Goal: Task Accomplishment & Management: Use online tool/utility

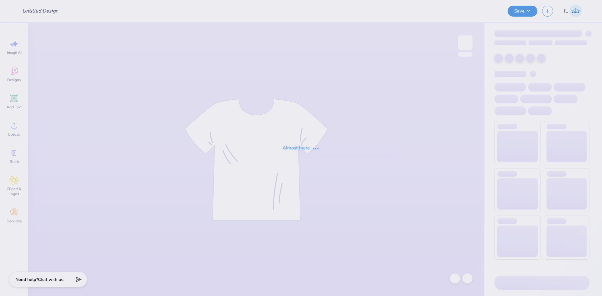
type input "[PERSON_NAME] : [PERSON_NAME][GEOGRAPHIC_DATA]"
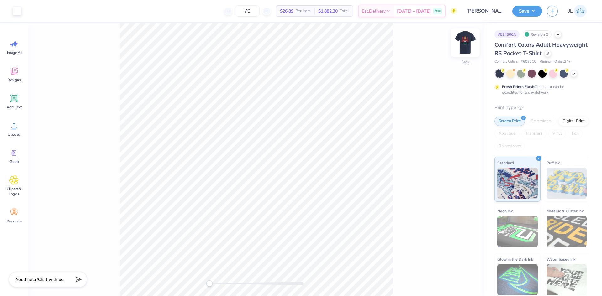
click at [461, 46] on img at bounding box center [465, 42] width 25 height 25
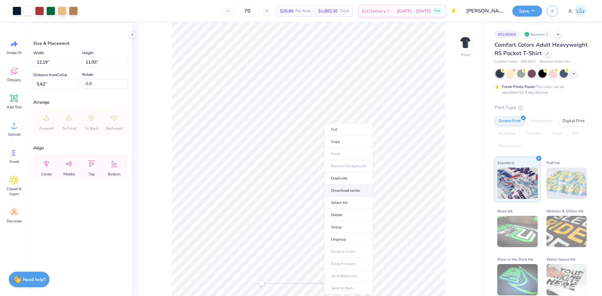
click at [345, 192] on li "Download vector" at bounding box center [348, 191] width 49 height 12
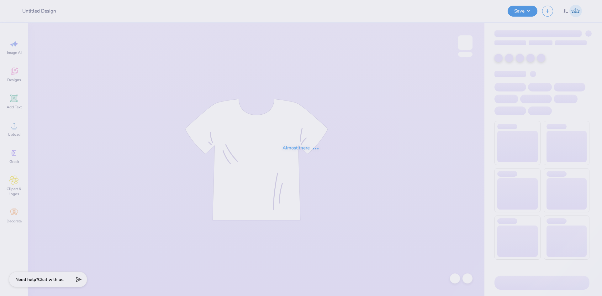
type input "Isabella Muoio : James Madison University"
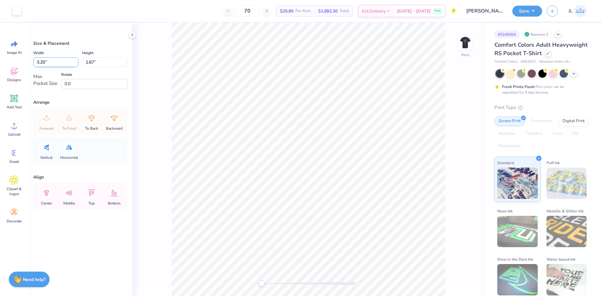
drag, startPoint x: 45, startPoint y: 63, endPoint x: 40, endPoint y: 61, distance: 5.4
click at [40, 61] on input "3.20" at bounding box center [55, 62] width 45 height 10
type input "3.50"
type input "1.82"
click at [140, 51] on div "Back" at bounding box center [308, 159] width 352 height 273
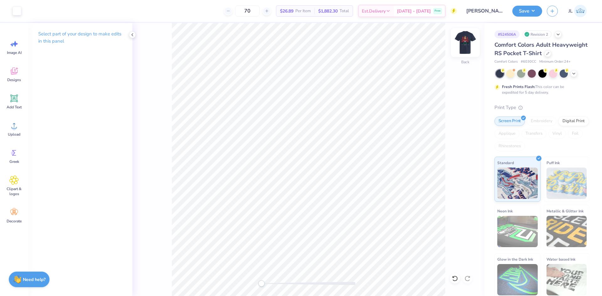
click at [467, 44] on img at bounding box center [465, 42] width 25 height 25
click at [21, 128] on div "Upload" at bounding box center [14, 129] width 23 height 24
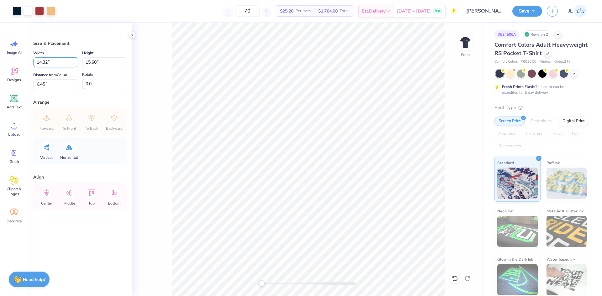
click at [45, 61] on input "14.32" at bounding box center [55, 62] width 45 height 10
type input "12.00"
type input "13.07"
click at [43, 83] on input "4.26" at bounding box center [55, 84] width 45 height 10
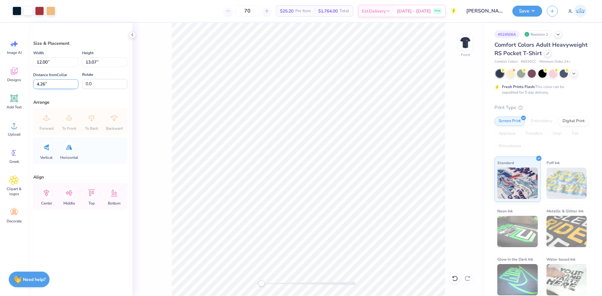
click at [43, 83] on input "4.26" at bounding box center [55, 84] width 45 height 10
type input "3"
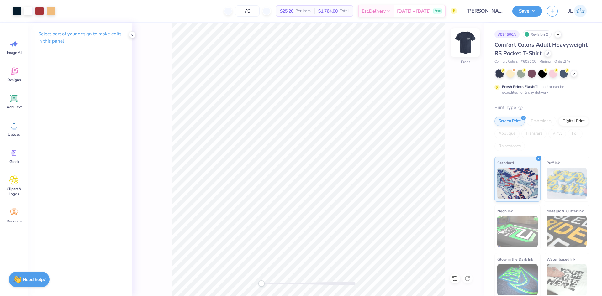
click at [460, 42] on img at bounding box center [465, 42] width 25 height 25
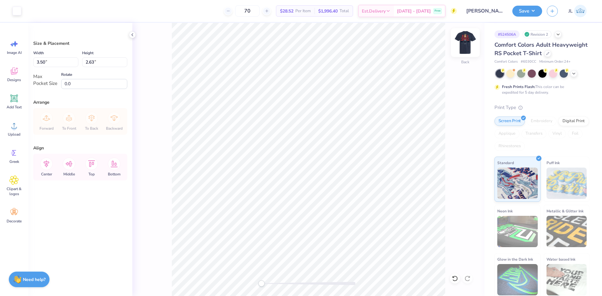
click at [463, 43] on img at bounding box center [465, 42] width 25 height 25
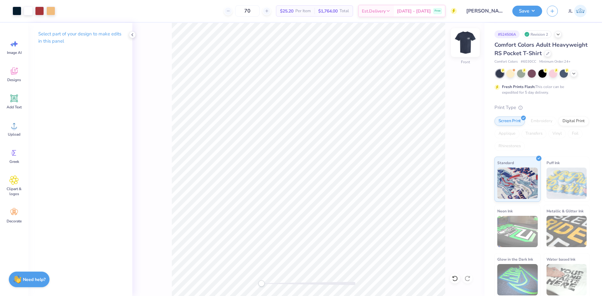
click at [467, 47] on img at bounding box center [465, 42] width 25 height 25
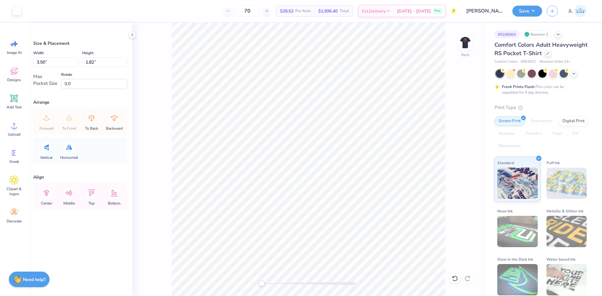
click at [458, 45] on div "Back" at bounding box center [308, 159] width 352 height 273
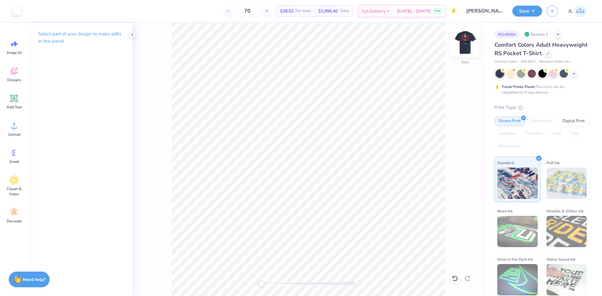
click at [461, 44] on img at bounding box center [465, 42] width 25 height 25
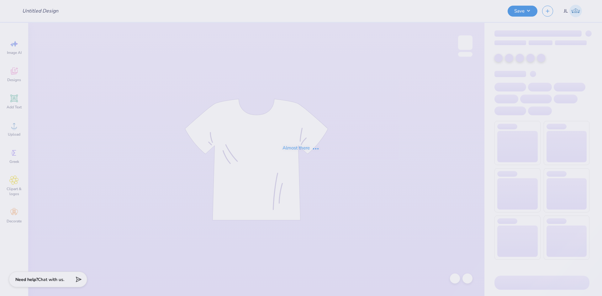
type input "[PERSON_NAME] : [PERSON_NAME][GEOGRAPHIC_DATA]"
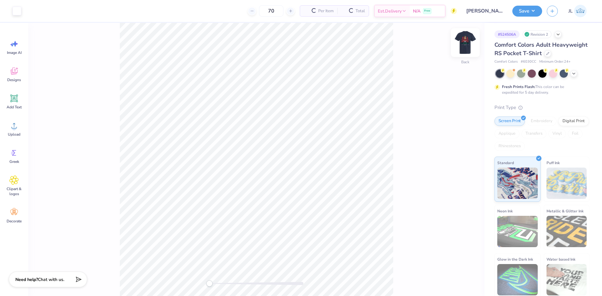
click at [465, 47] on img at bounding box center [465, 42] width 25 height 25
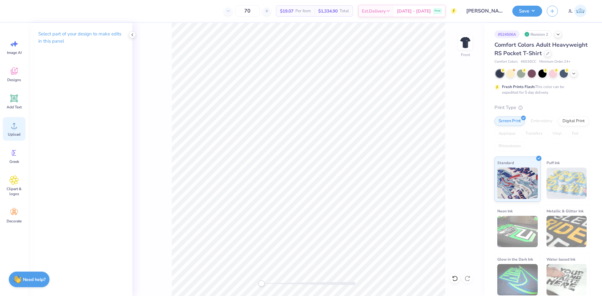
click at [9, 126] on div "Upload" at bounding box center [14, 129] width 23 height 24
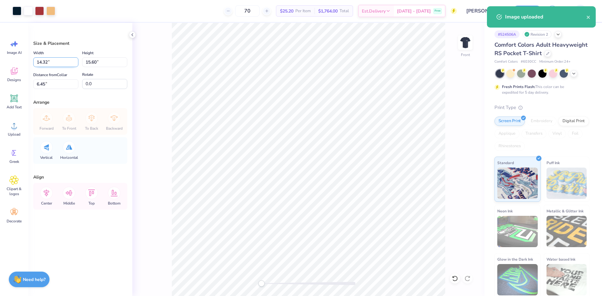
click at [43, 62] on input "14.32" at bounding box center [55, 62] width 45 height 10
type input "12.00"
type input "13.07"
click at [40, 84] on input "7.72" at bounding box center [55, 84] width 45 height 10
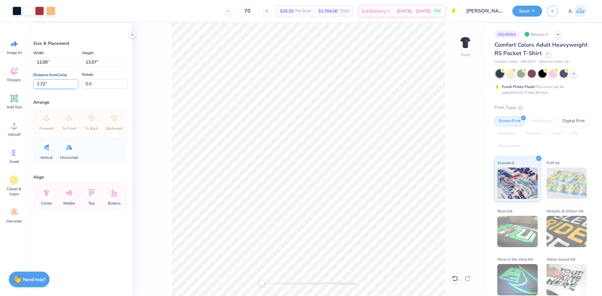
click at [41, 84] on input "7.72" at bounding box center [55, 84] width 45 height 10
type input "3"
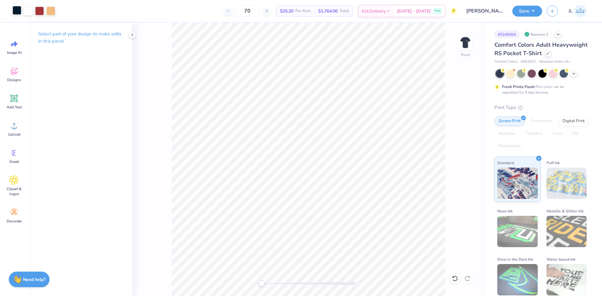
click at [16, 14] on div at bounding box center [17, 10] width 9 height 9
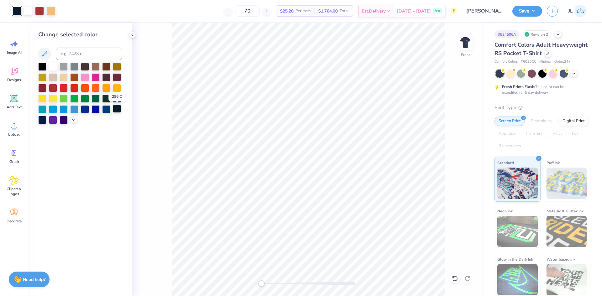
click at [116, 111] on div at bounding box center [117, 109] width 8 height 8
click at [41, 121] on div at bounding box center [42, 119] width 8 height 8
click at [74, 121] on icon at bounding box center [73, 119] width 5 height 5
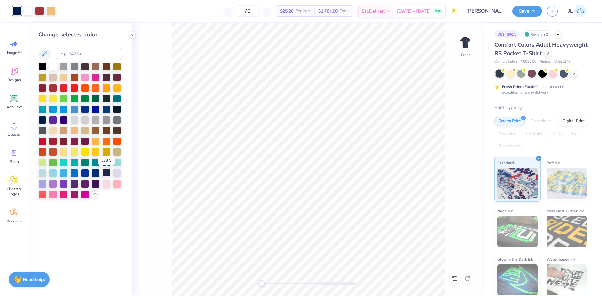
click at [105, 174] on div at bounding box center [106, 173] width 8 height 8
click at [92, 171] on div at bounding box center [96, 173] width 8 height 8
click at [118, 110] on div at bounding box center [117, 109] width 8 height 8
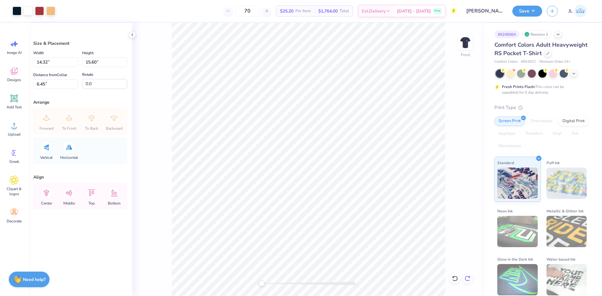
click at [468, 280] on icon at bounding box center [467, 279] width 6 height 6
type input "12.00"
type input "13.07"
click at [467, 279] on icon at bounding box center [467, 279] width 6 height 6
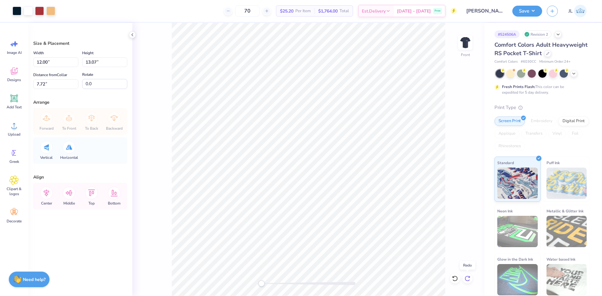
click at [467, 279] on icon at bounding box center [467, 279] width 6 height 6
click at [454, 276] on icon at bounding box center [455, 279] width 6 height 6
type input "3.00"
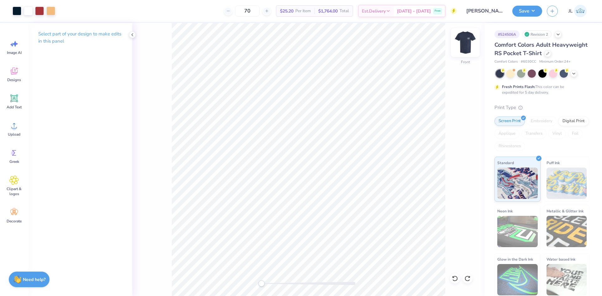
click at [460, 39] on img at bounding box center [465, 42] width 25 height 25
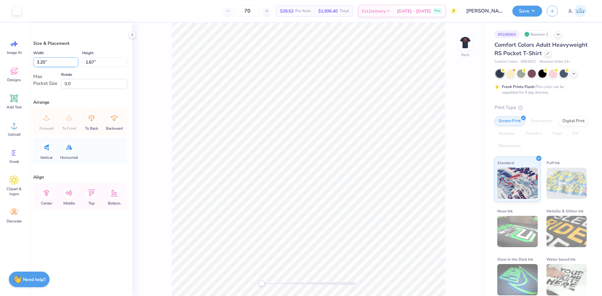
click at [41, 62] on input "3.20" at bounding box center [55, 62] width 45 height 10
type input "3.50"
type input "1.82"
click at [469, 50] on img at bounding box center [465, 42] width 25 height 25
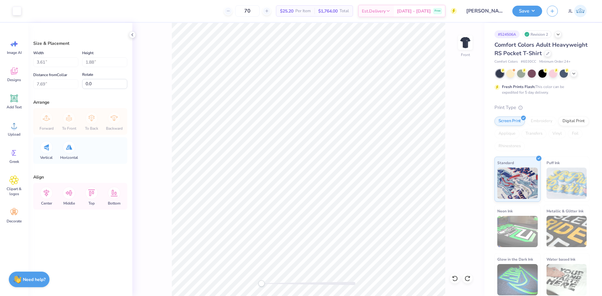
type input "12.00"
type input "13.07"
type input "3.00"
click at [462, 41] on img at bounding box center [465, 42] width 25 height 25
type input "3.50"
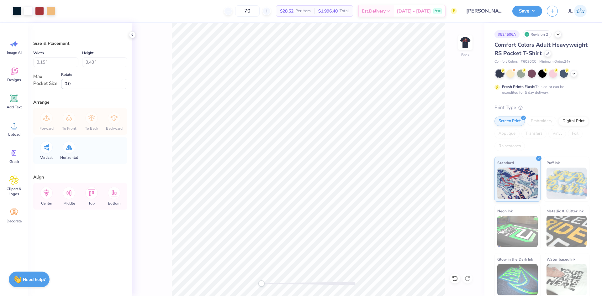
type input "1.82"
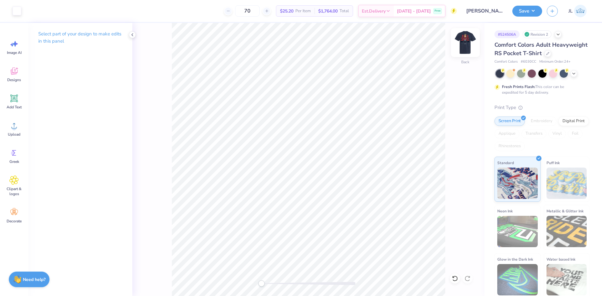
click at [471, 41] on img at bounding box center [465, 42] width 25 height 25
click at [464, 44] on img at bounding box center [465, 42] width 25 height 25
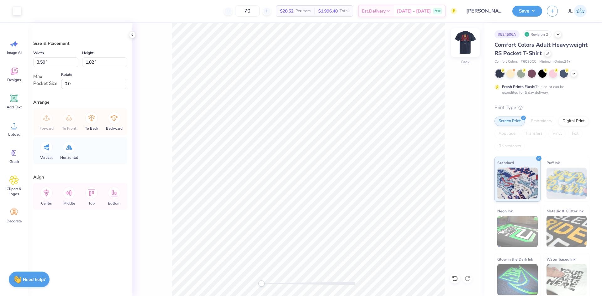
click at [462, 45] on img at bounding box center [465, 42] width 25 height 25
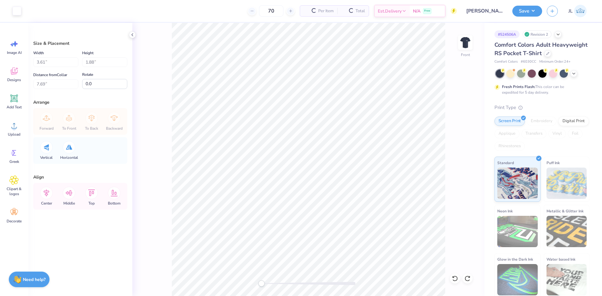
type input "12.00"
type input "13.07"
type input "3.00"
click at [463, 40] on img at bounding box center [465, 42] width 25 height 25
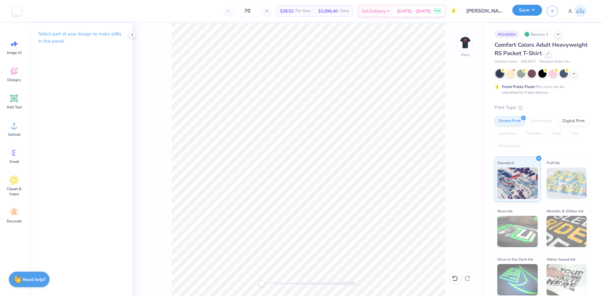
click at [531, 8] on button "Save" at bounding box center [527, 10] width 30 height 11
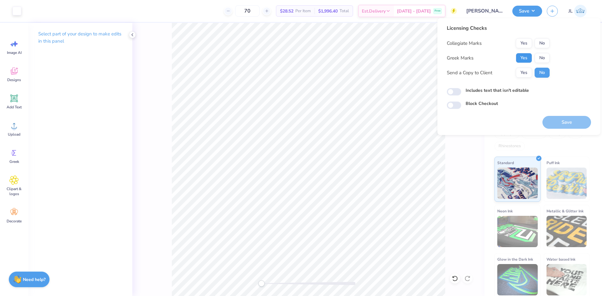
click at [528, 60] on button "Yes" at bounding box center [524, 58] width 16 height 10
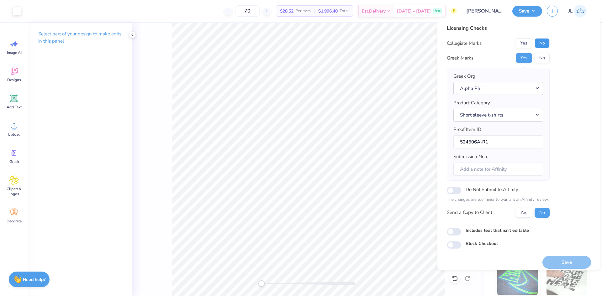
click at [543, 46] on button "No" at bounding box center [541, 43] width 15 height 10
click at [522, 215] on button "Yes" at bounding box center [524, 213] width 16 height 10
click at [567, 263] on button "Save" at bounding box center [566, 262] width 49 height 13
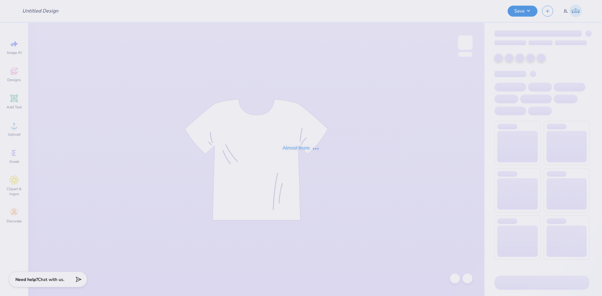
type input "KD Lip Stick Tank"
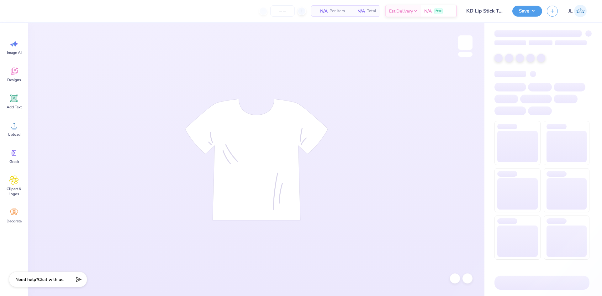
type input "60"
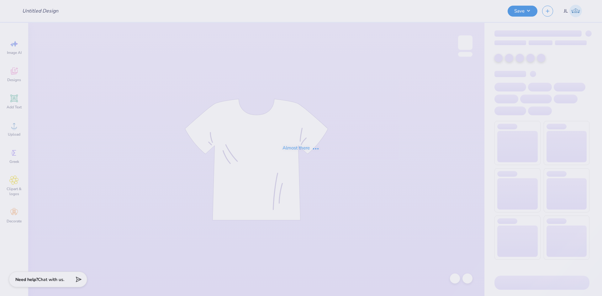
type input "In My Vape Free Era"
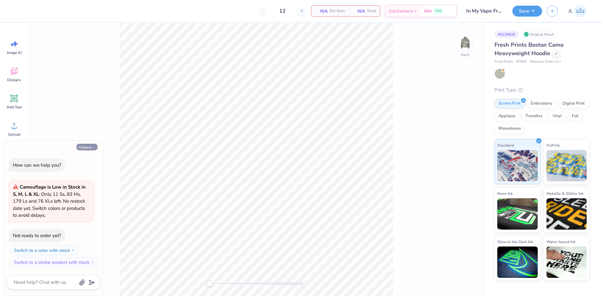
click at [84, 148] on button "Collapse" at bounding box center [86, 147] width 21 height 7
type textarea "x"
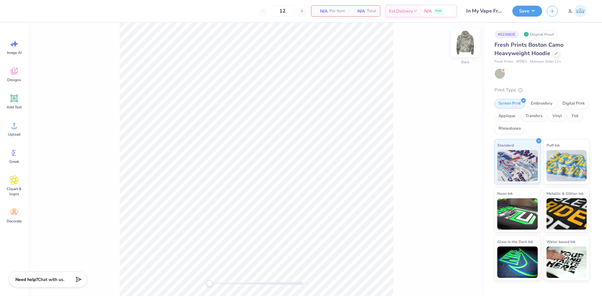
click at [462, 46] on img at bounding box center [465, 42] width 25 height 25
click at [16, 134] on span "Upload" at bounding box center [14, 134] width 13 height 5
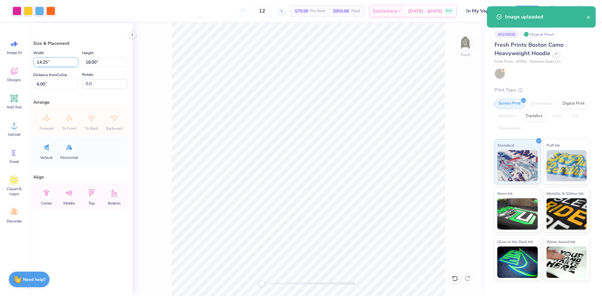
click at [35, 64] on input "14.25" at bounding box center [55, 62] width 45 height 10
type input "12.00"
type input "15.16"
type input "7.42"
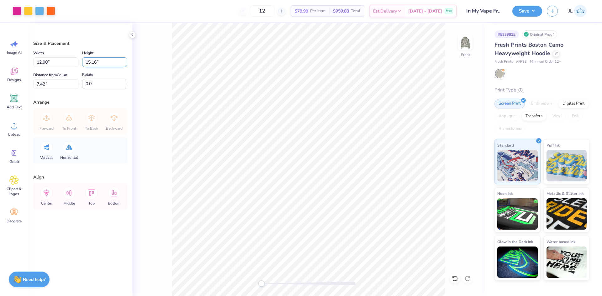
click at [89, 61] on input "15.16" at bounding box center [104, 62] width 45 height 10
type input "15"
type input "11.88"
type input "15.00"
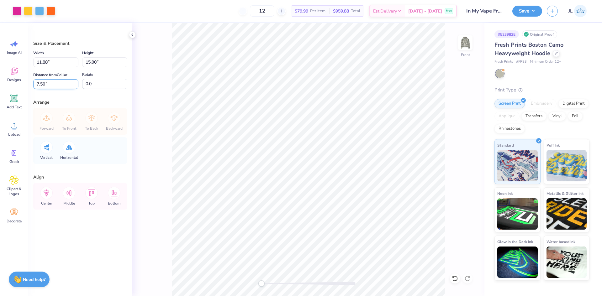
click at [39, 85] on input "7.50" at bounding box center [55, 84] width 45 height 10
type input "6"
click at [167, 95] on div "Front" at bounding box center [308, 159] width 352 height 273
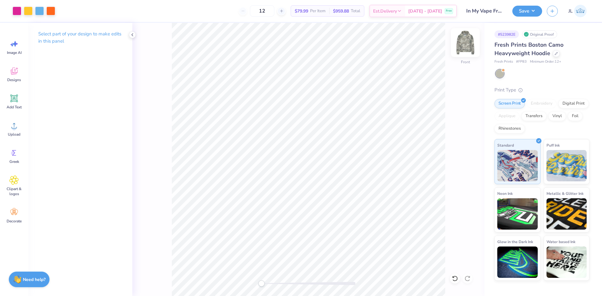
click at [461, 45] on img at bounding box center [465, 42] width 25 height 25
click at [15, 121] on icon at bounding box center [13, 125] width 9 height 9
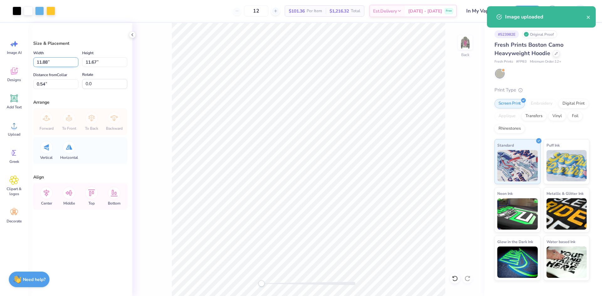
click at [43, 64] on input "11.88" at bounding box center [55, 62] width 45 height 10
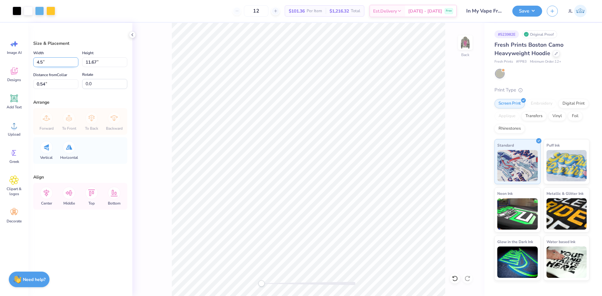
type input "4.50"
type input "4.42"
type input "4.16"
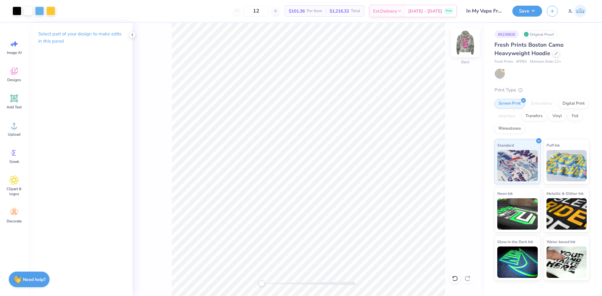
click at [466, 45] on img at bounding box center [465, 42] width 25 height 25
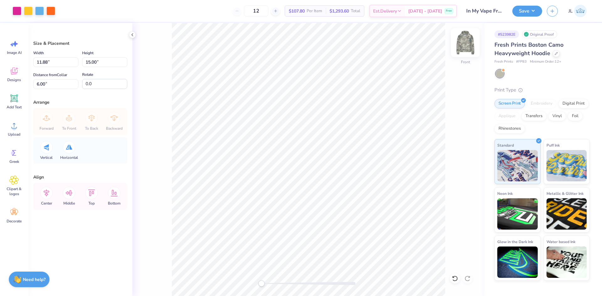
click at [466, 43] on img at bounding box center [465, 42] width 25 height 25
click at [470, 46] on img at bounding box center [465, 42] width 25 height 25
type input "11.88"
type input "15.00"
type input "6.00"
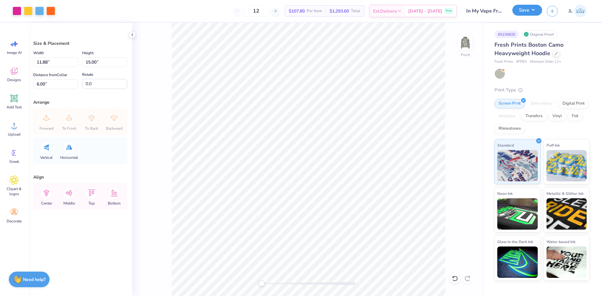
click at [515, 11] on button "Save" at bounding box center [527, 10] width 30 height 11
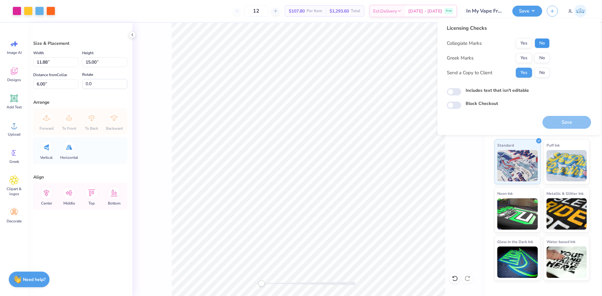
click at [540, 44] on button "No" at bounding box center [541, 43] width 15 height 10
click at [544, 55] on button "No" at bounding box center [541, 58] width 15 height 10
click at [566, 118] on button "Save" at bounding box center [566, 122] width 49 height 13
